Goal: Check status: Check status

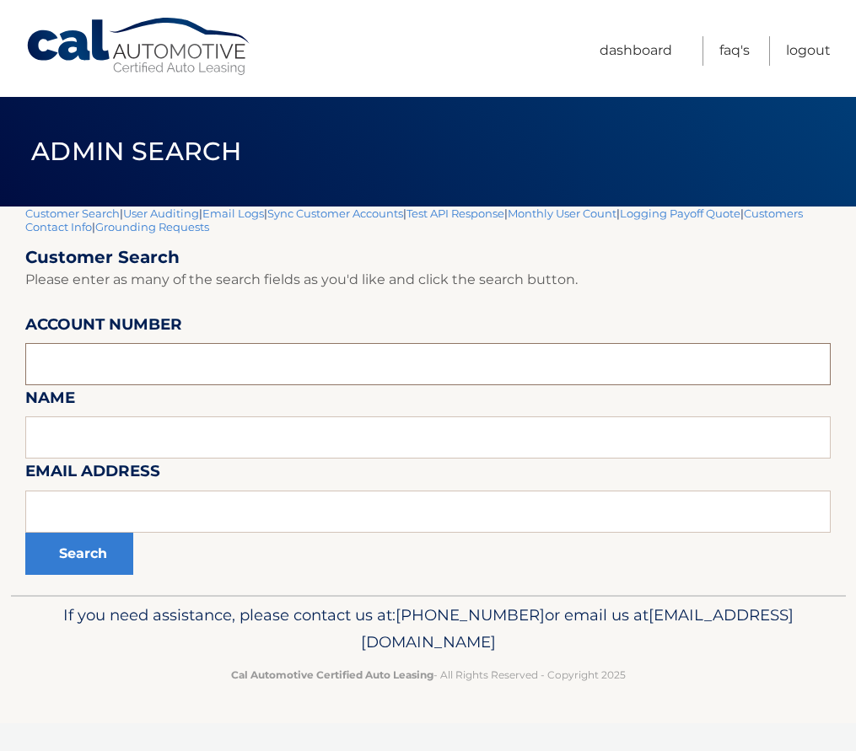
paste input "44455533174"
type input "44455533174"
click at [81, 568] on button "Search" at bounding box center [79, 554] width 108 height 42
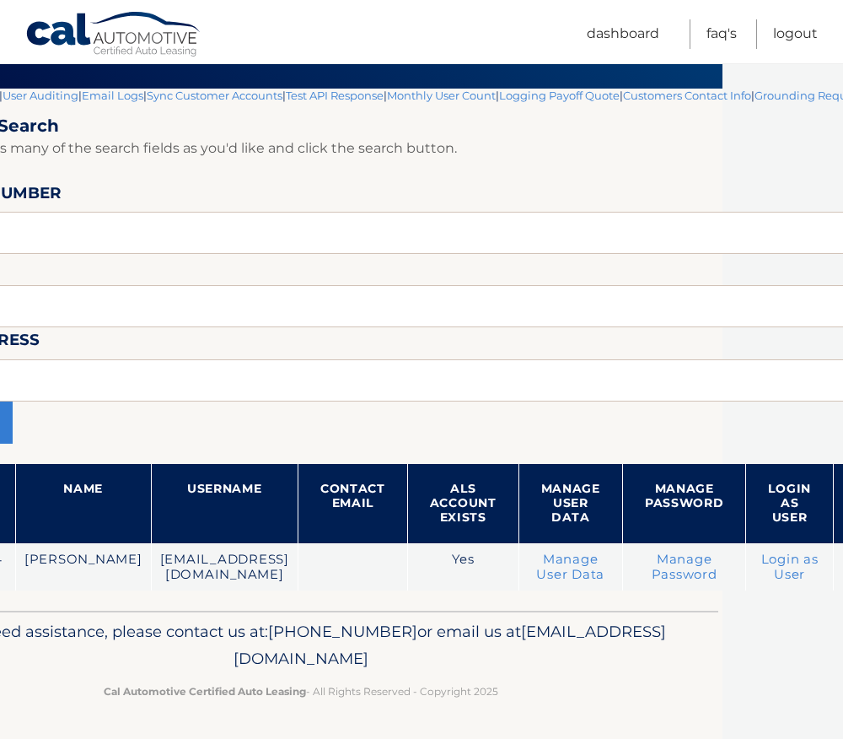
scroll to position [132, 179]
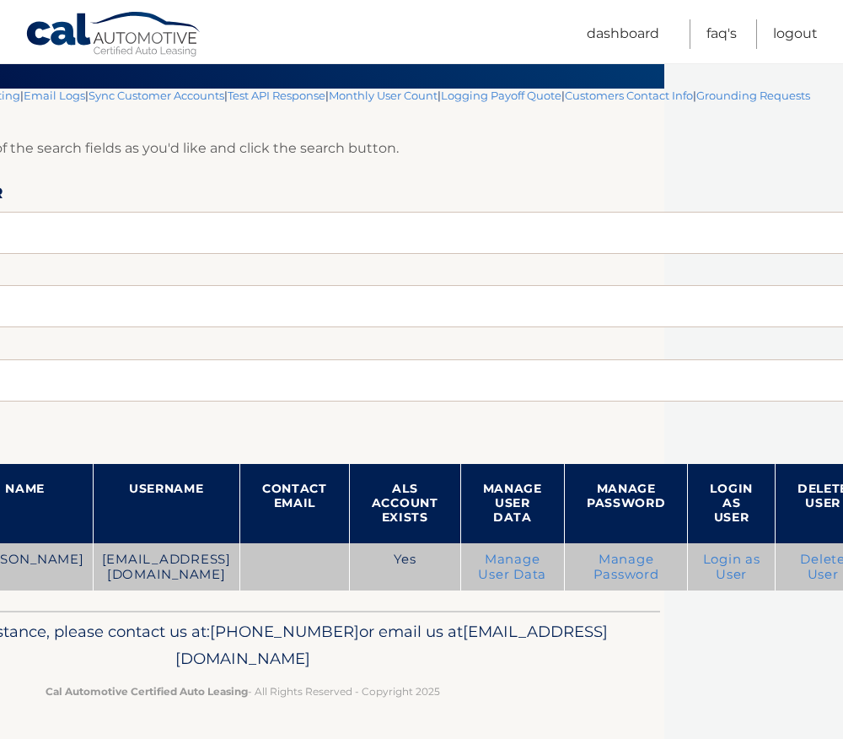
click at [717, 572] on link "Login as User" at bounding box center [731, 566] width 57 height 30
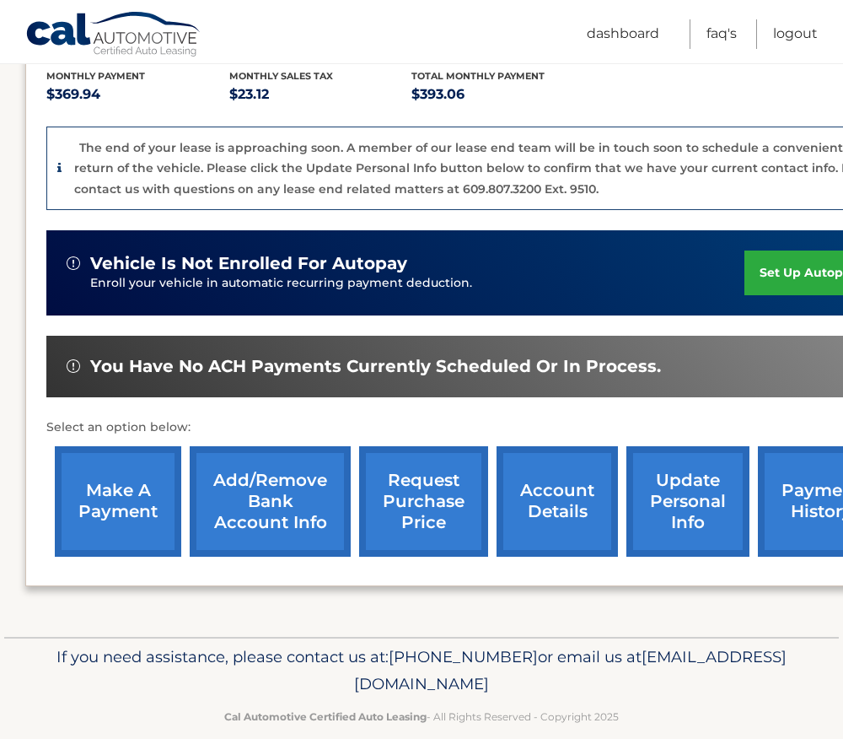
scroll to position [388, 0]
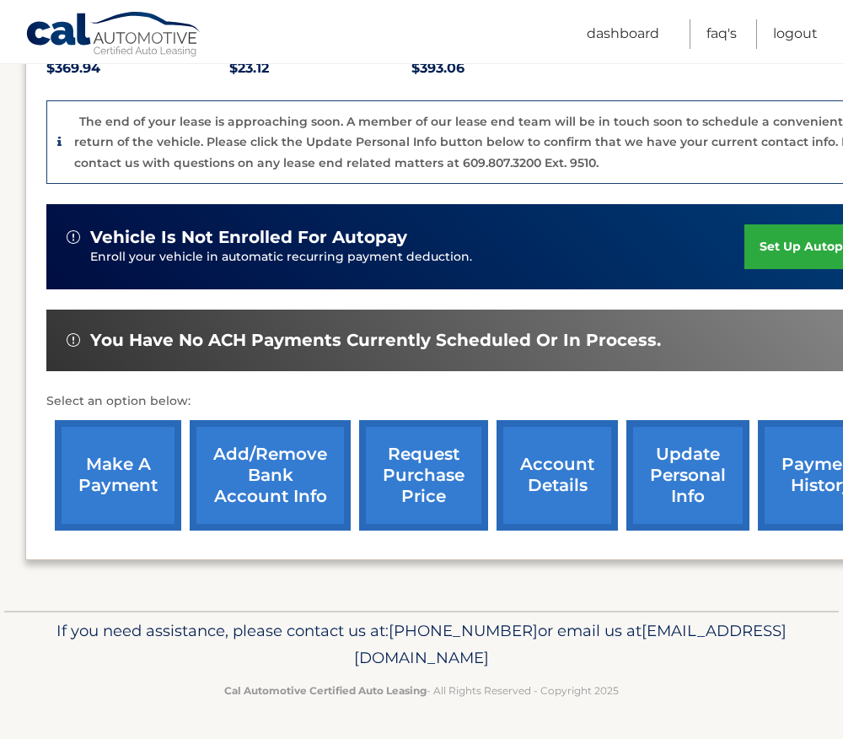
click at [559, 474] on link "account details" at bounding box center [557, 475] width 121 height 110
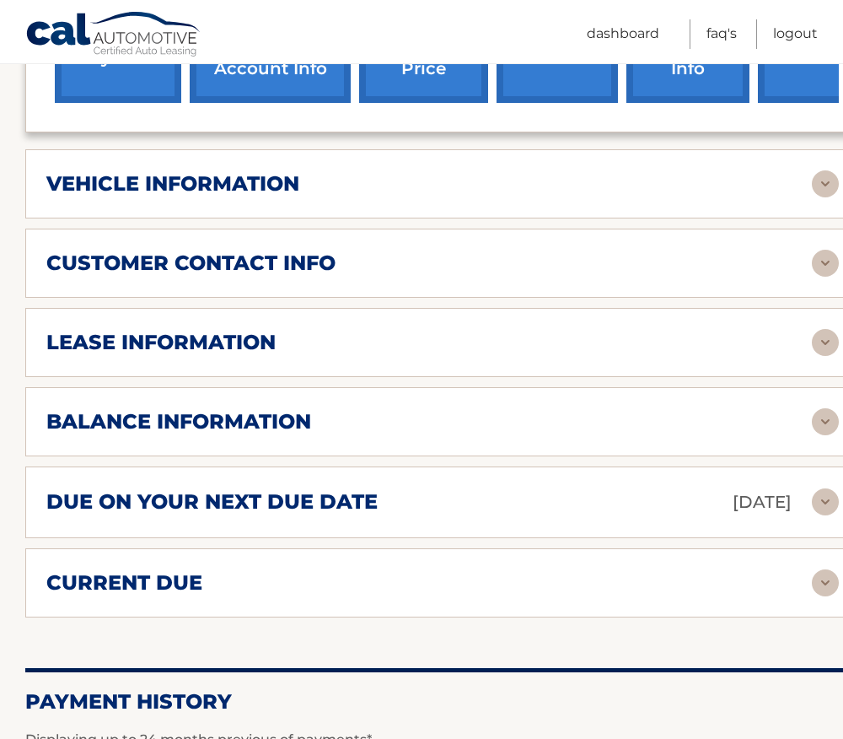
scroll to position [759, 0]
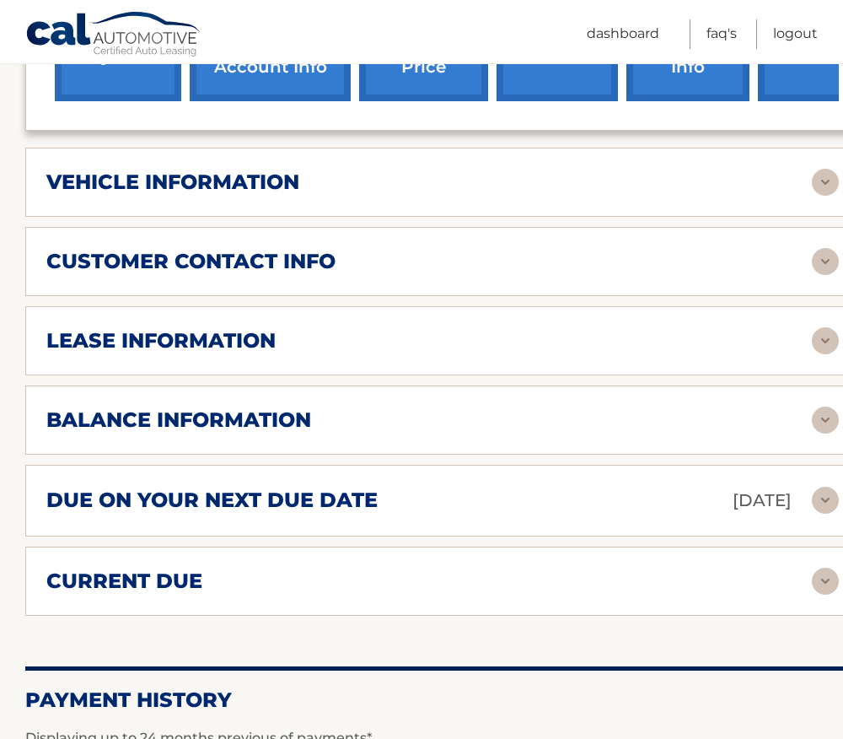
click at [223, 407] on h2 "balance information" at bounding box center [178, 419] width 265 height 25
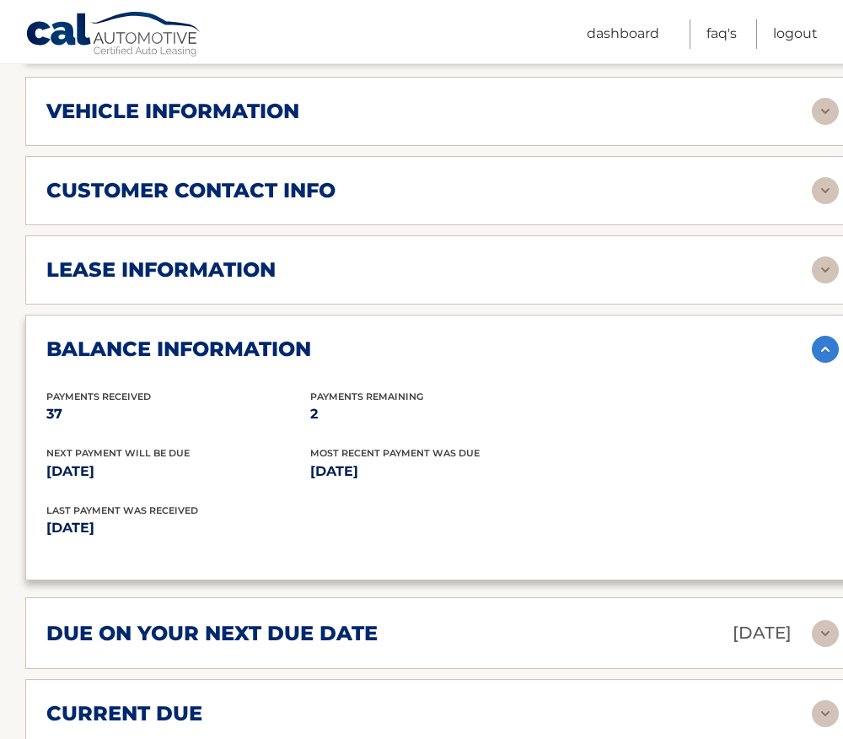
scroll to position [927, 0]
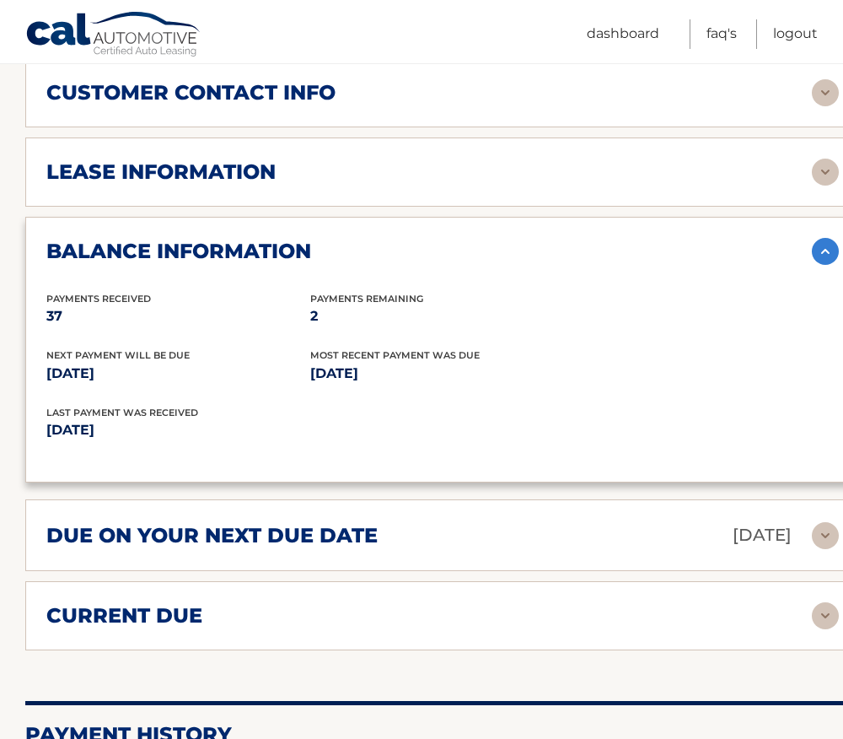
click at [232, 523] on h2 "due on your next due date" at bounding box center [211, 535] width 331 height 25
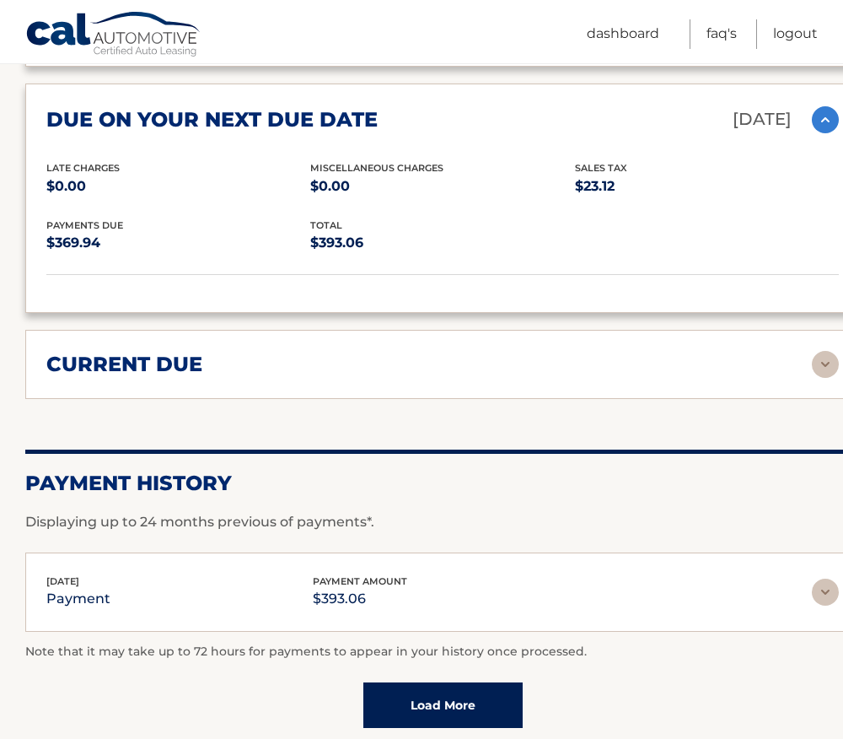
scroll to position [1349, 0]
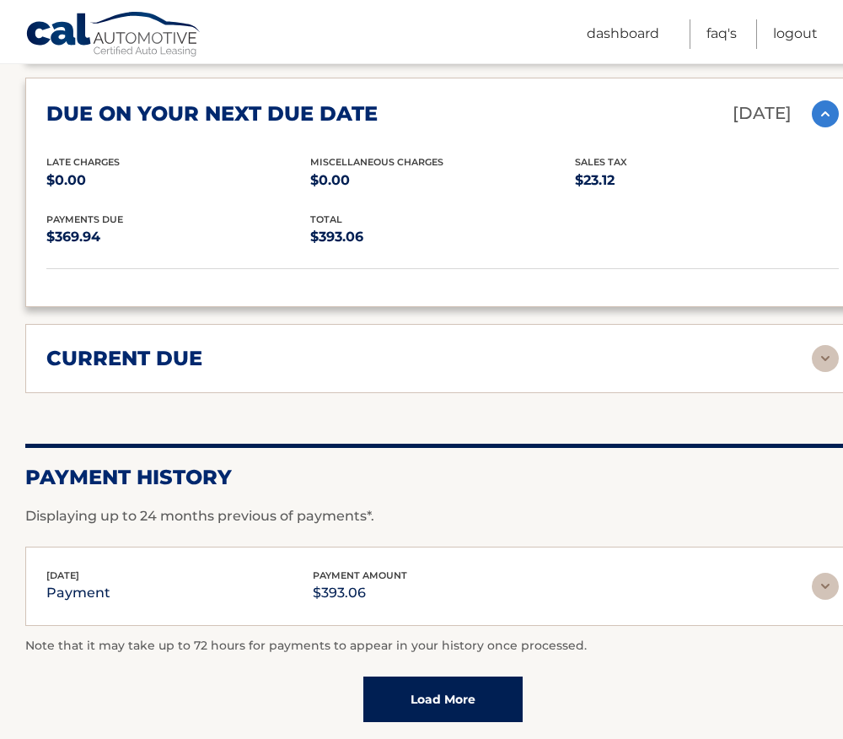
click at [154, 346] on h2 "current due" at bounding box center [124, 358] width 156 height 25
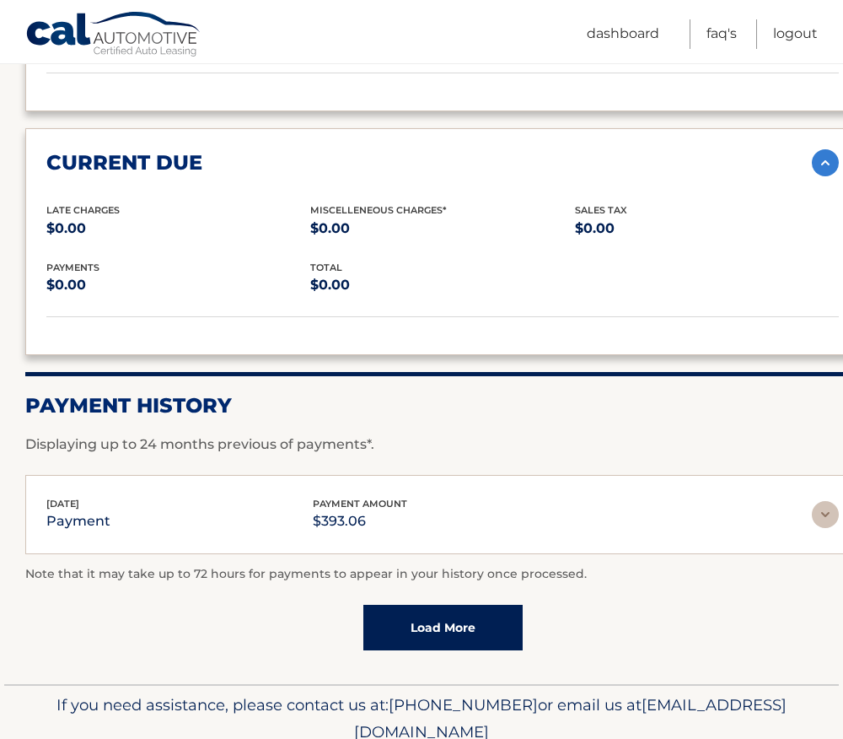
scroll to position [1594, 0]
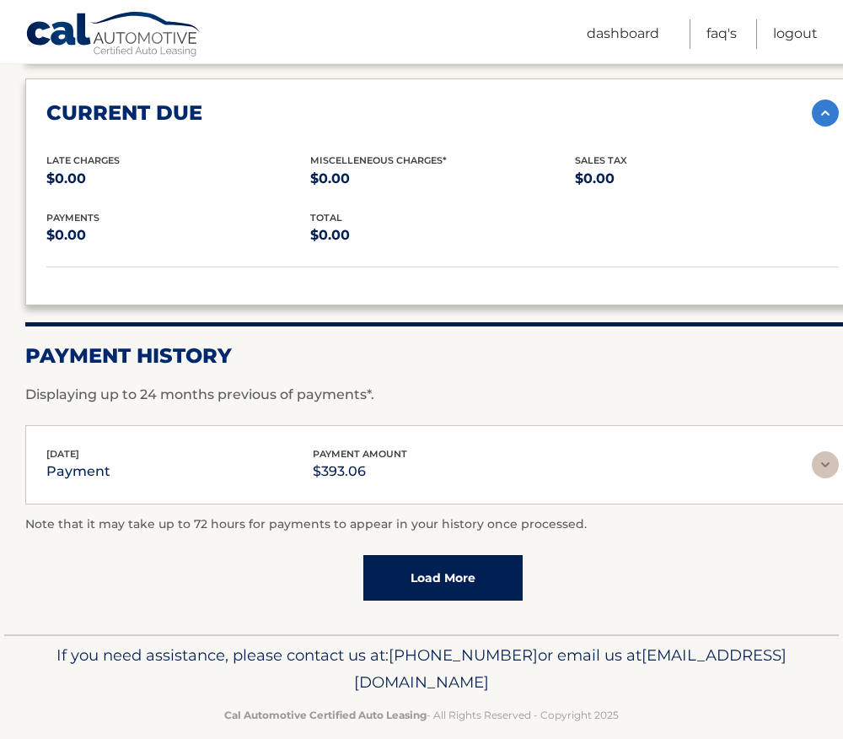
click at [350, 460] on p "$393.06" at bounding box center [360, 472] width 94 height 24
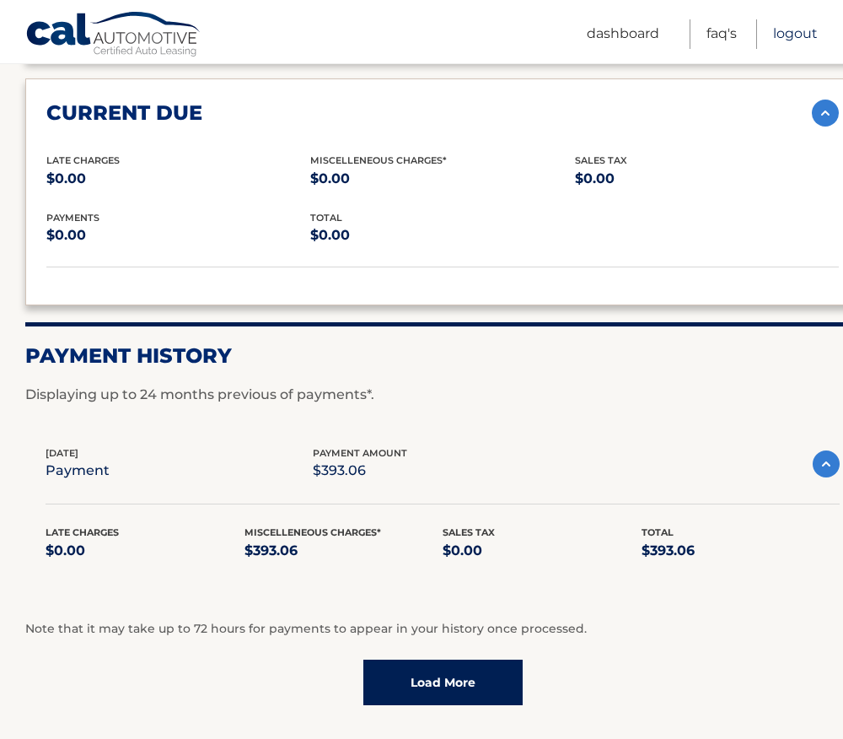
click at [803, 35] on link "Logout" at bounding box center [795, 34] width 45 height 30
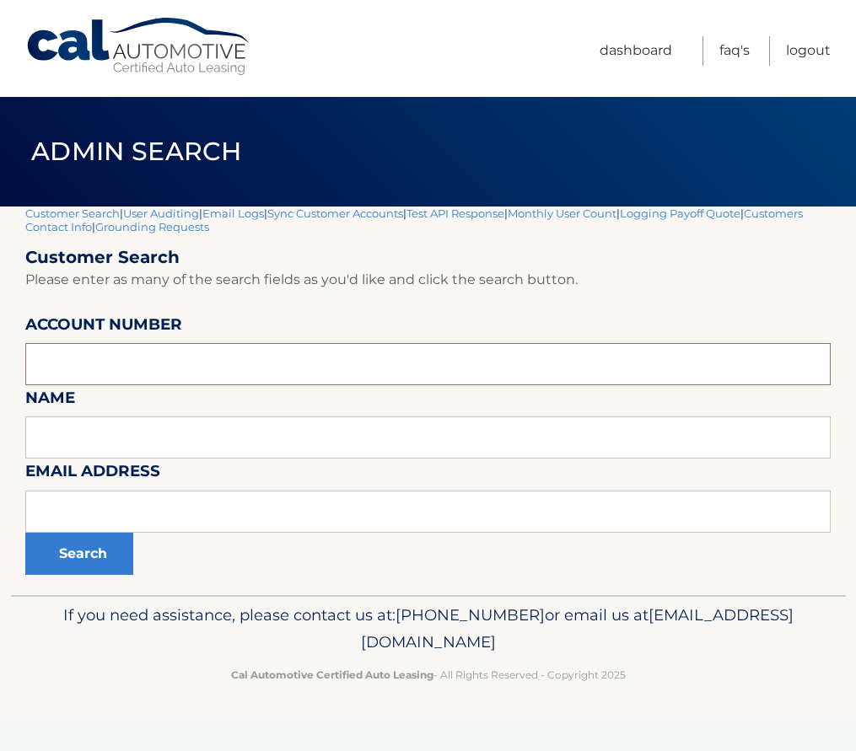
click at [131, 356] on input "text" at bounding box center [427, 364] width 805 height 42
paste input "44455932057"
type input "44455932057"
click at [78, 557] on button "Search" at bounding box center [79, 554] width 108 height 42
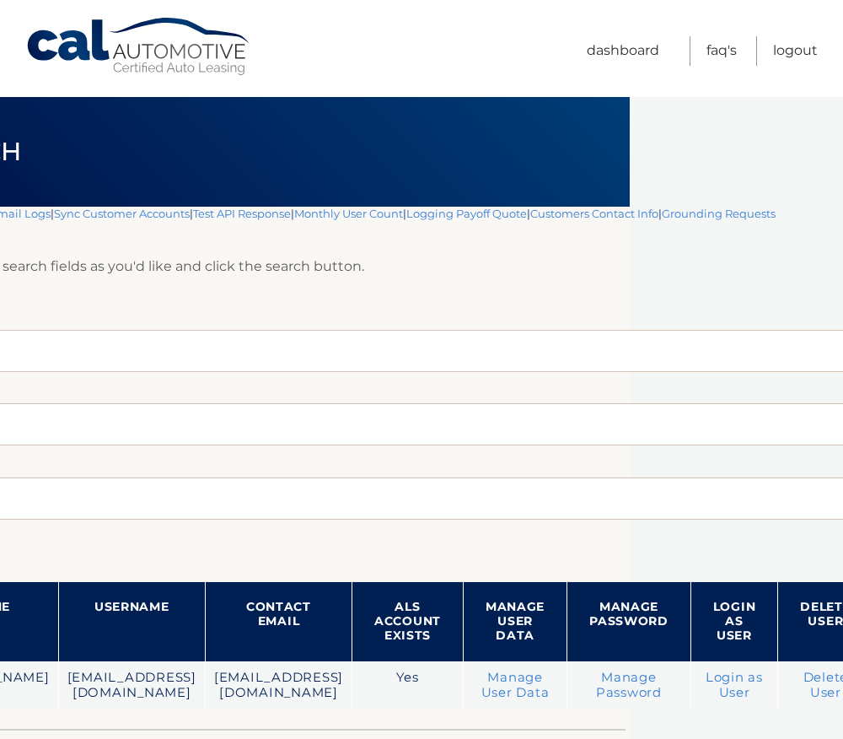
scroll to position [0, 314]
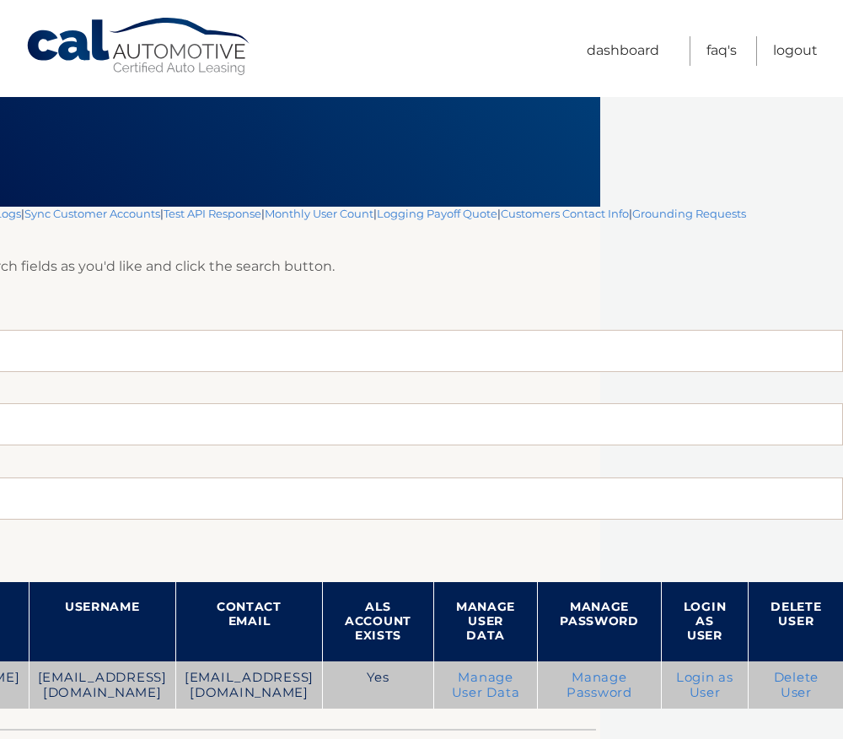
click at [700, 691] on link "Login as User" at bounding box center [704, 684] width 57 height 30
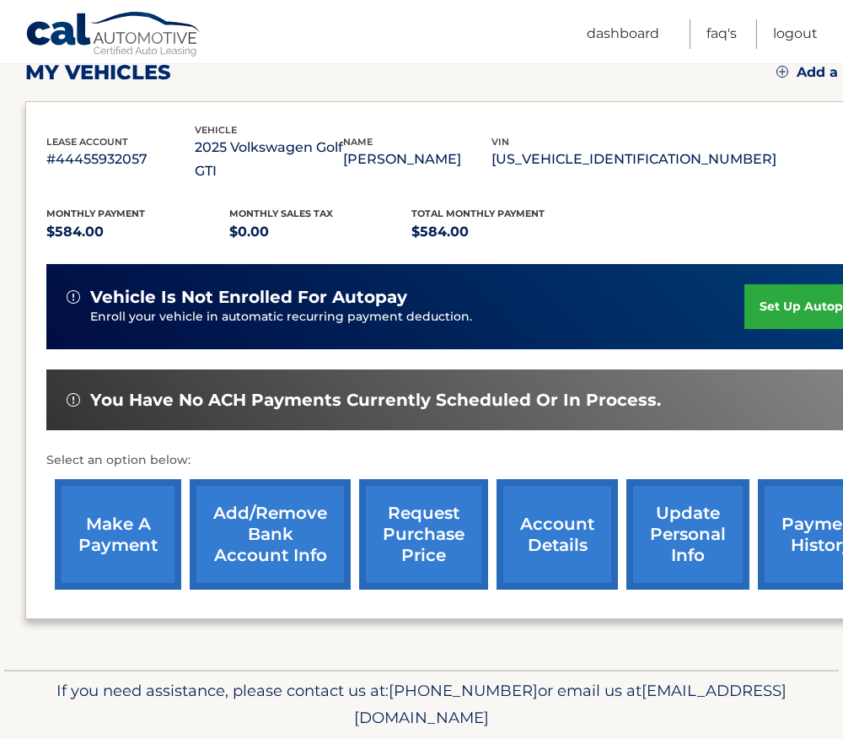
scroll to position [253, 0]
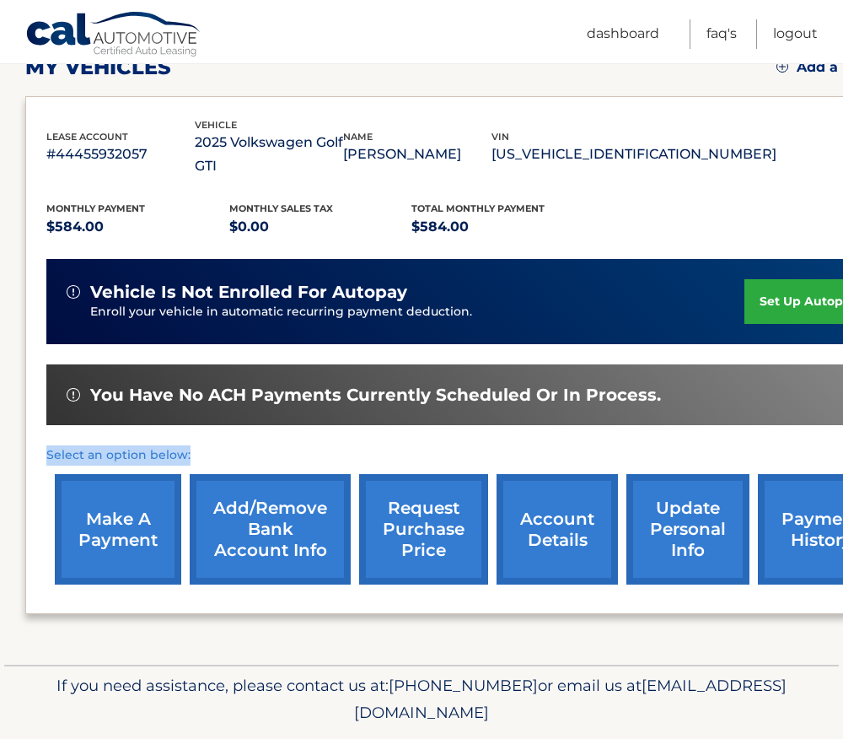
drag, startPoint x: 193, startPoint y: 433, endPoint x: 43, endPoint y: 427, distance: 150.2
click at [43, 427] on div "lease account #44455932057 vehicle 2025 Volkswagen Golf GTI name BRITTANY PERAL…" at bounding box center [469, 355] width 889 height 519
drag, startPoint x: 43, startPoint y: 427, endPoint x: 202, endPoint y: 435, distance: 158.7
click at [202, 445] on p "Select an option below:" at bounding box center [469, 455] width 847 height 20
click at [547, 509] on link "account details" at bounding box center [557, 529] width 121 height 110
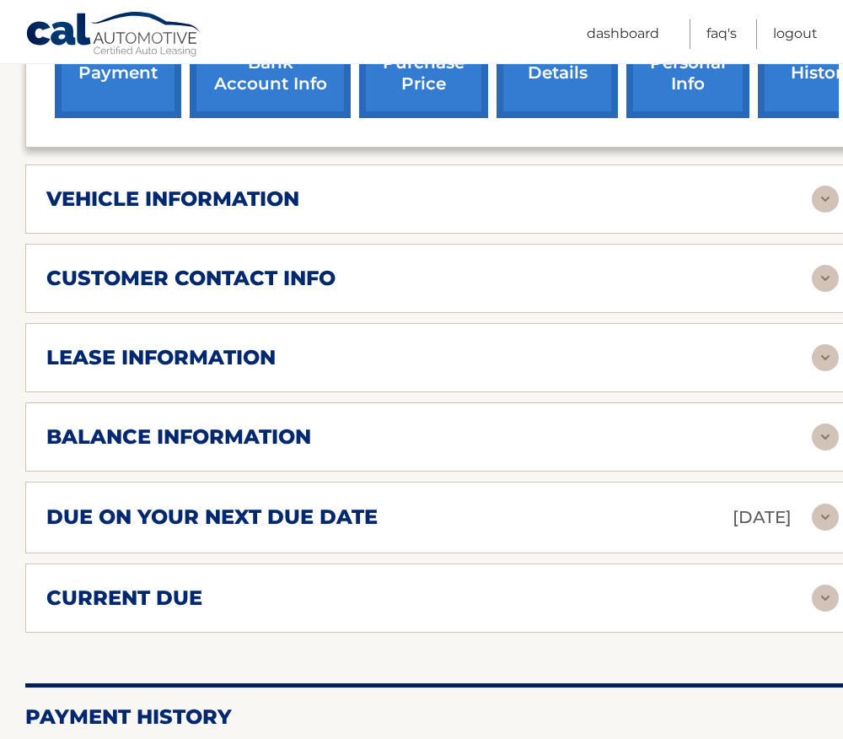
scroll to position [759, 0]
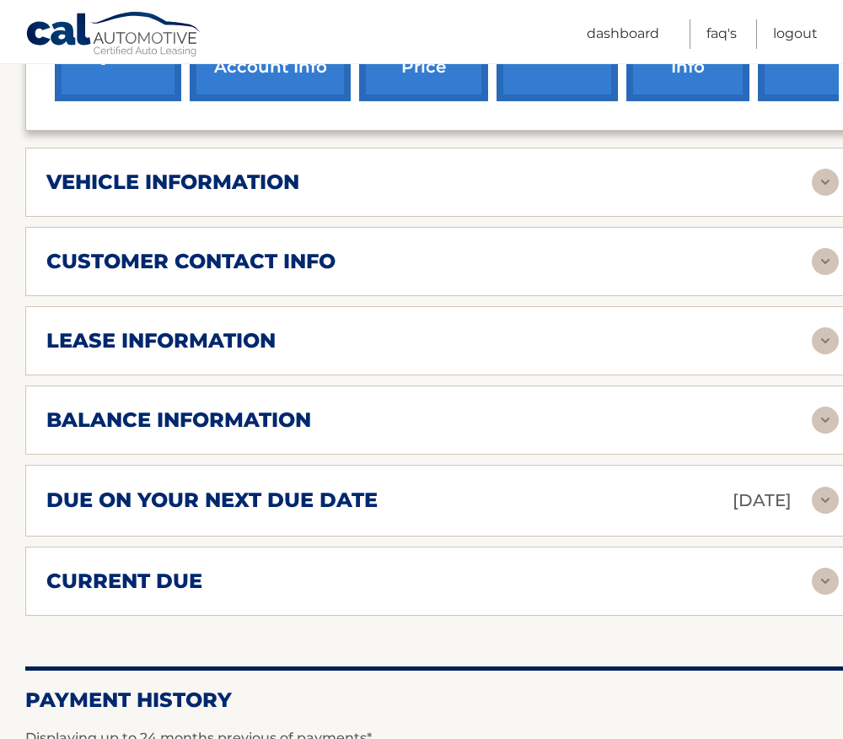
click at [385, 503] on div "due on your next due date Oct 11, 2025" at bounding box center [429, 501] width 766 height 30
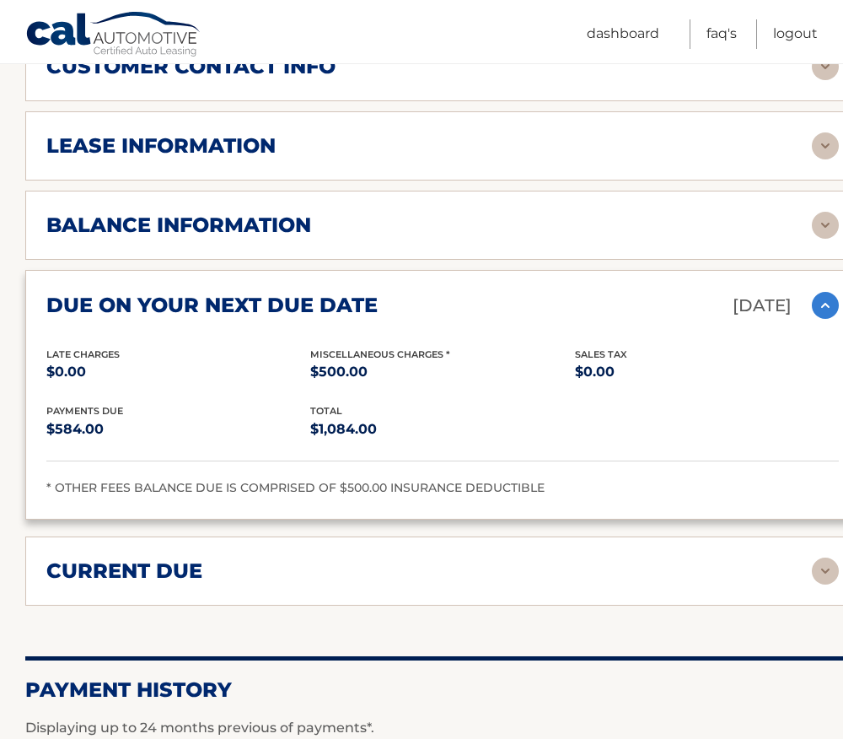
scroll to position [1012, 0]
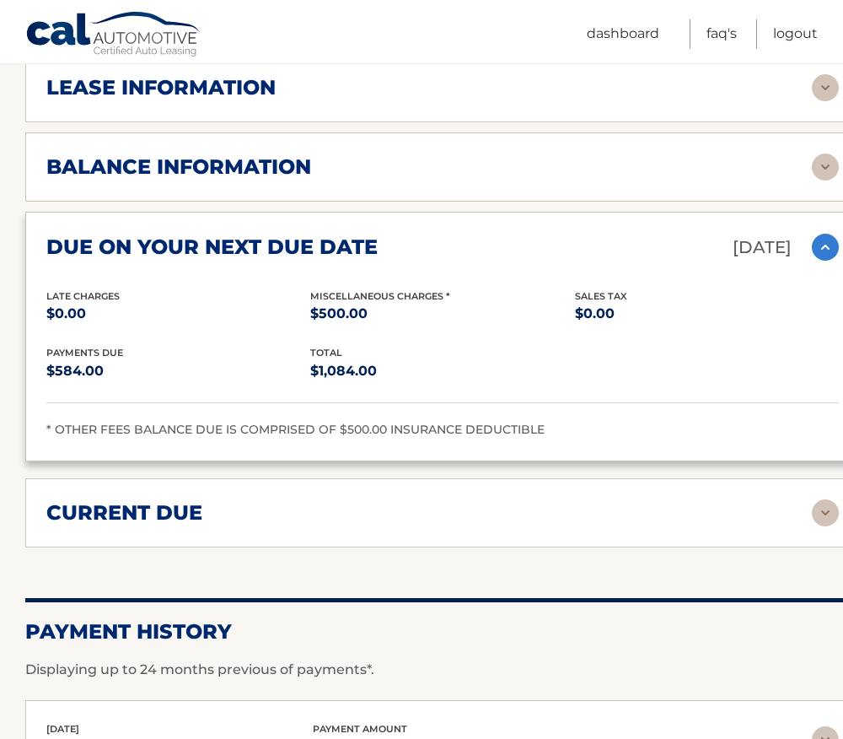
click at [201, 522] on h2 "current due" at bounding box center [124, 512] width 156 height 25
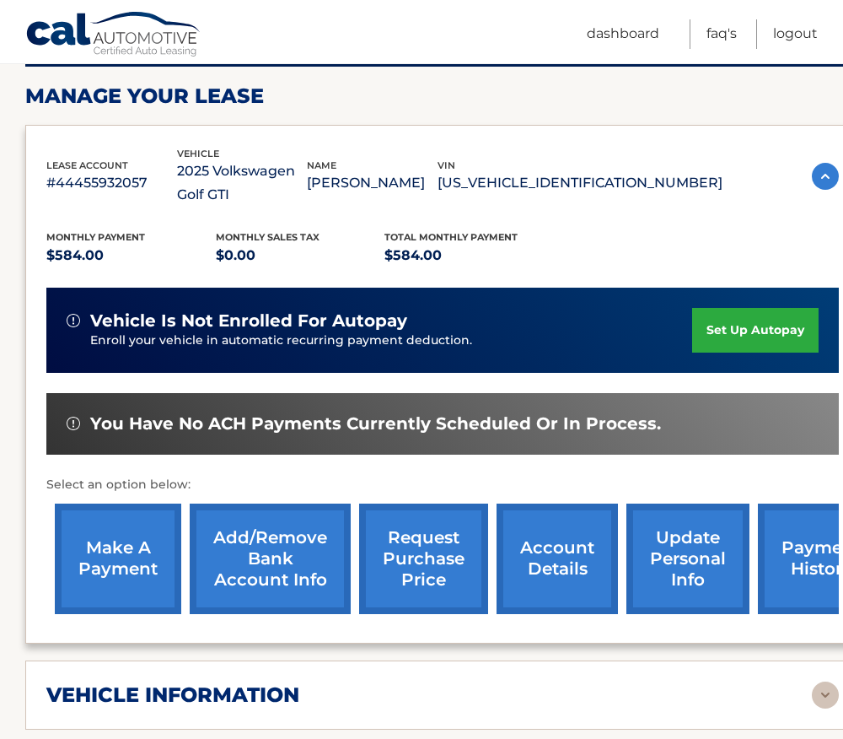
scroll to position [0, 0]
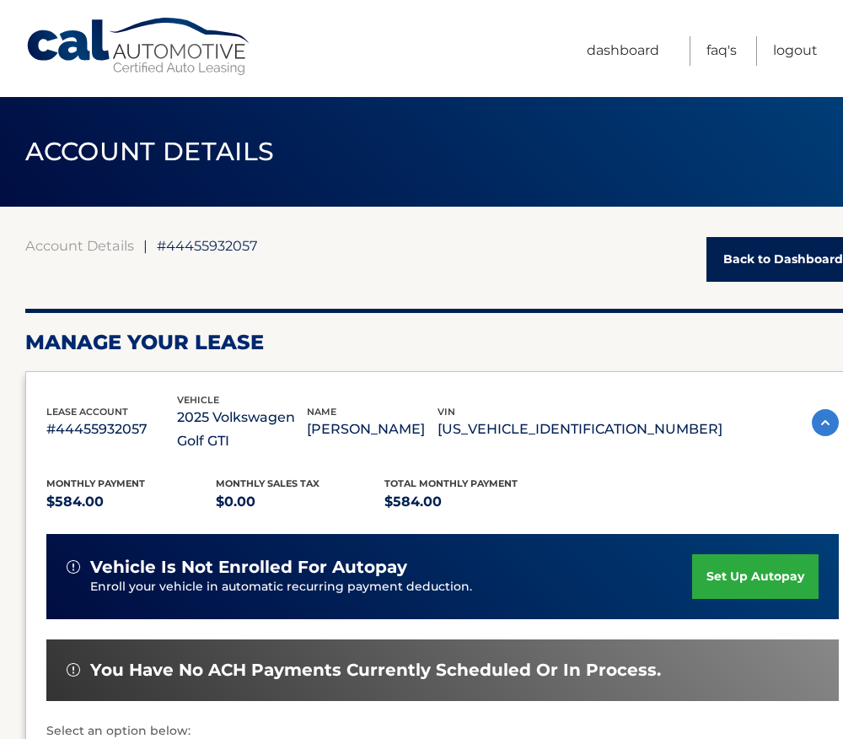
click at [764, 257] on link "Back to Dashboard" at bounding box center [783, 259] width 153 height 45
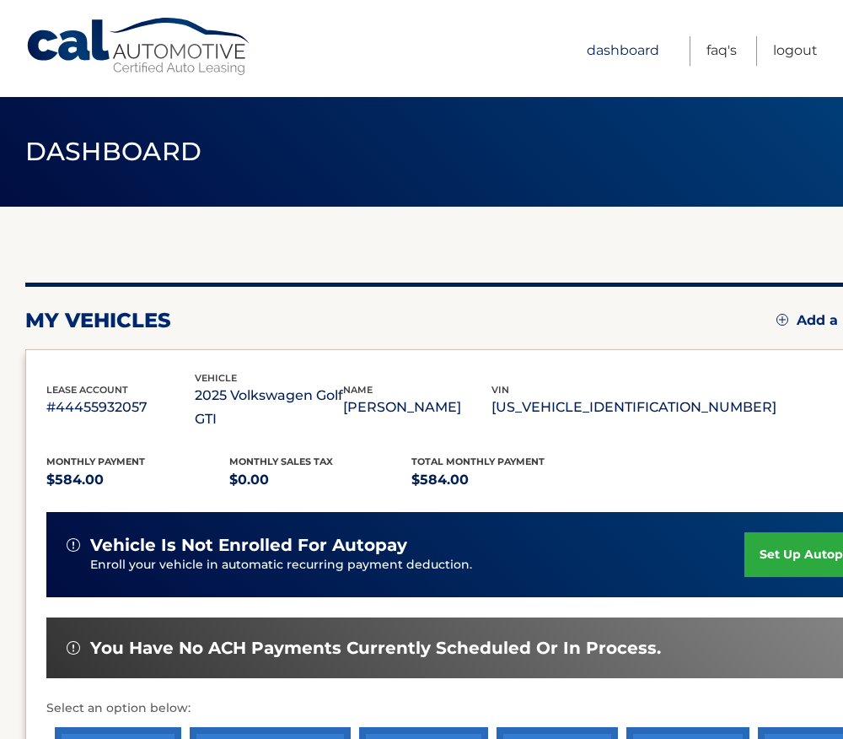
click at [620, 48] on link "Dashboard" at bounding box center [623, 51] width 73 height 30
click at [634, 48] on link "Dashboard" at bounding box center [623, 51] width 73 height 30
click at [343, 374] on div "vehicle 2025 Volkswagen Golf GTI" at bounding box center [269, 401] width 148 height 62
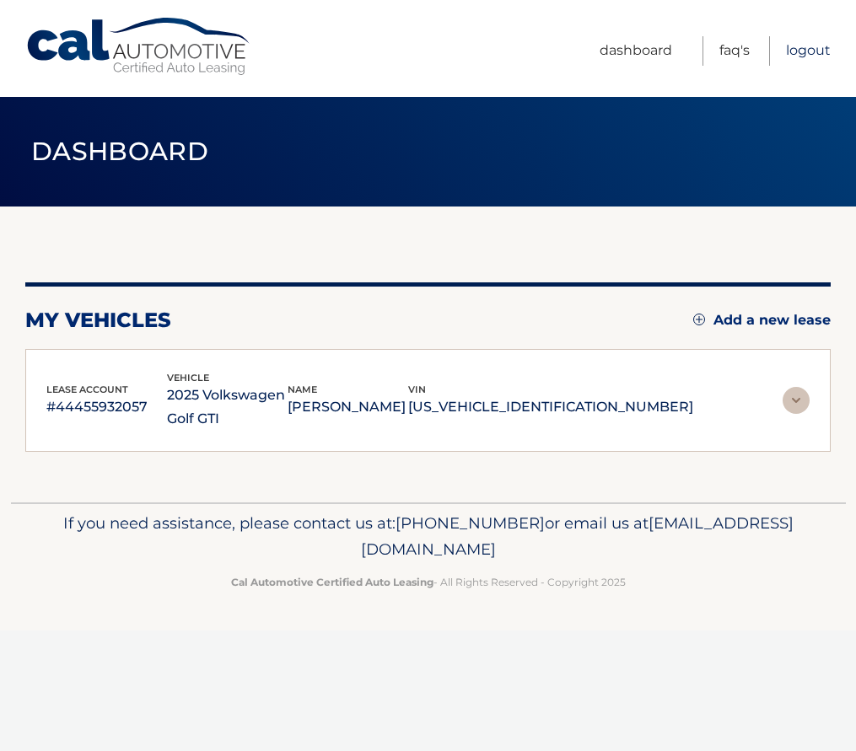
click at [825, 41] on link "Logout" at bounding box center [808, 51] width 45 height 30
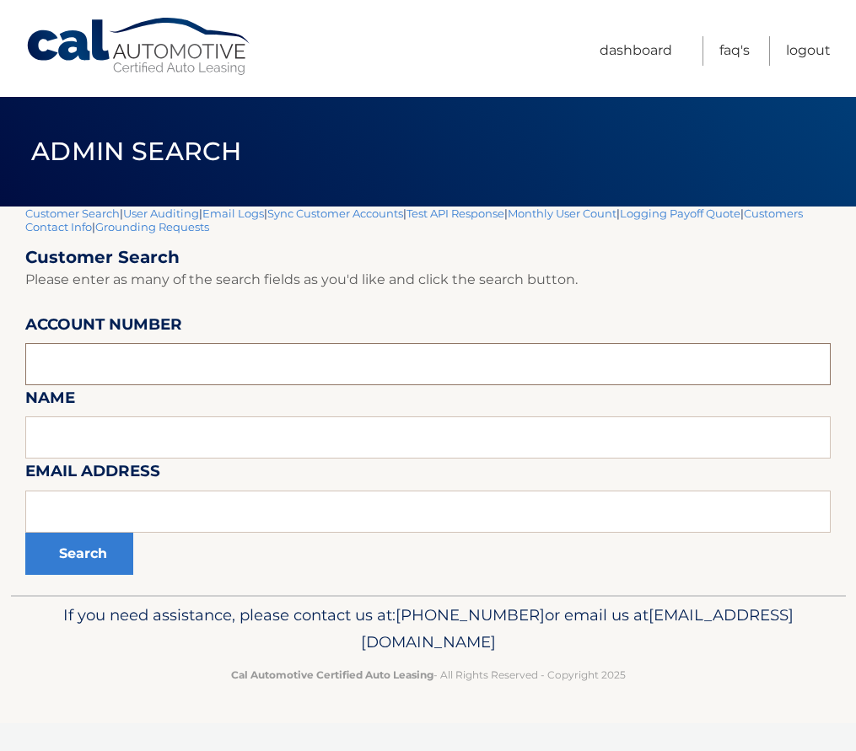
click at [97, 365] on input "text" at bounding box center [427, 364] width 805 height 42
paste input "44456031596"
type input "44456031596"
click at [90, 552] on button "Search" at bounding box center [79, 554] width 108 height 42
